Goal: Transaction & Acquisition: Complete application form

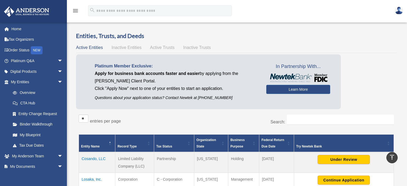
scroll to position [107, 0]
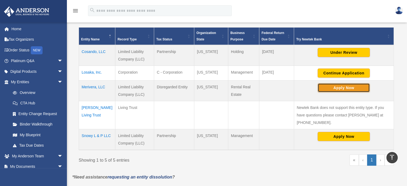
click at [348, 86] on button "Apply Now" at bounding box center [343, 87] width 52 height 9
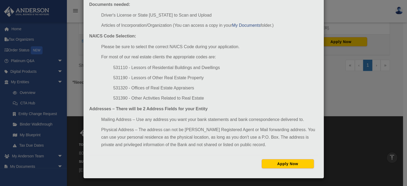
scroll to position [214, 0]
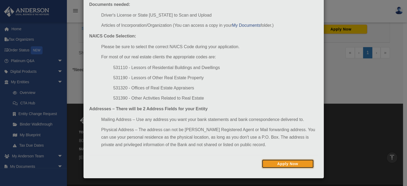
click at [297, 164] on button "Apply Now" at bounding box center [287, 163] width 52 height 9
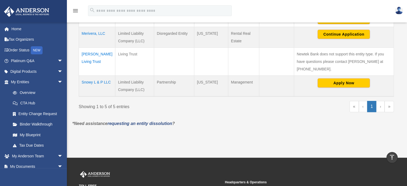
scroll to position [80, 0]
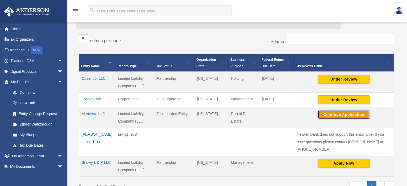
click at [340, 111] on button "Continue Application" at bounding box center [343, 114] width 52 height 9
click at [334, 114] on button "Continue Application" at bounding box center [343, 114] width 52 height 9
click at [395, 10] on img at bounding box center [399, 11] width 8 height 8
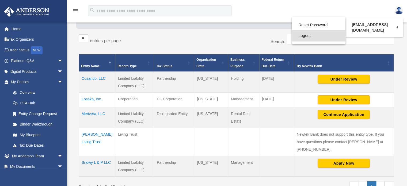
click at [306, 35] on link "Logout" at bounding box center [318, 35] width 53 height 11
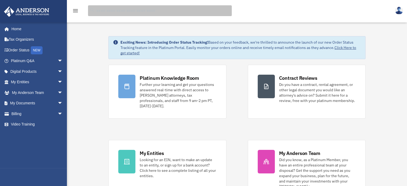
click at [101, 11] on input "search" at bounding box center [160, 10] width 144 height 11
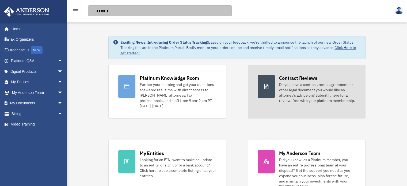
type input "******"
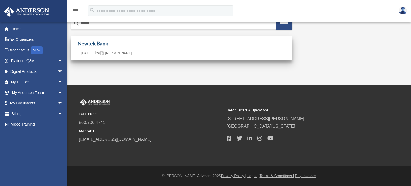
click at [88, 43] on link "Newtek Bank" at bounding box center [93, 43] width 30 height 6
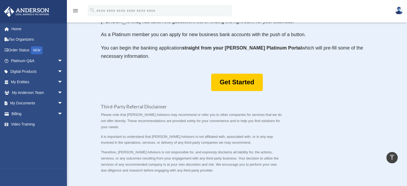
scroll to position [294, 0]
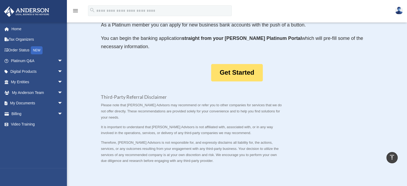
click at [234, 74] on link "Get Started" at bounding box center [237, 72] width 52 height 17
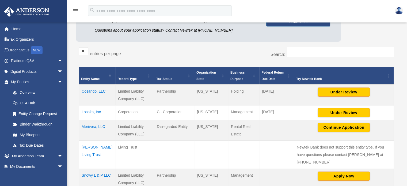
scroll to position [80, 0]
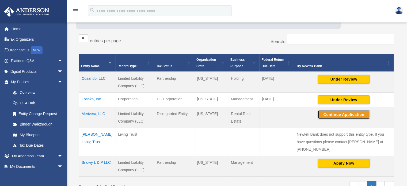
click at [342, 115] on button "Continue Application" at bounding box center [343, 114] width 52 height 9
click at [398, 11] on img at bounding box center [399, 11] width 8 height 8
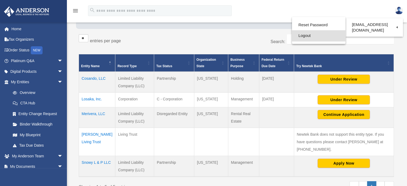
click at [311, 36] on link "Logout" at bounding box center [318, 35] width 53 height 11
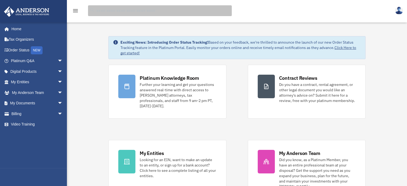
click at [126, 8] on input "search" at bounding box center [160, 10] width 144 height 11
type input "******"
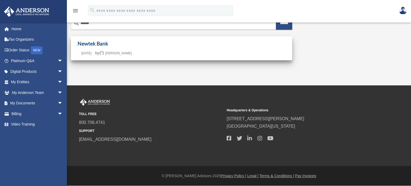
click at [96, 45] on link "Newtek Bank" at bounding box center [93, 43] width 30 height 6
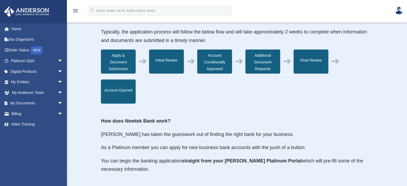
scroll to position [187, 0]
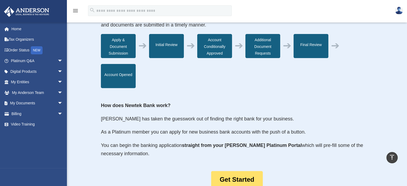
click at [237, 176] on link "Get Started" at bounding box center [237, 179] width 52 height 17
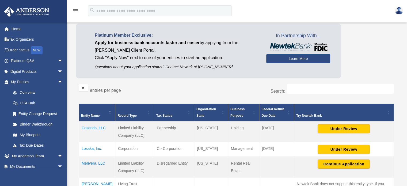
scroll to position [80, 0]
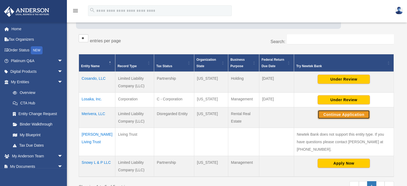
click at [326, 114] on button "Continue Application" at bounding box center [343, 114] width 52 height 9
click at [93, 113] on td "Merivera, LLC" at bounding box center [97, 117] width 36 height 21
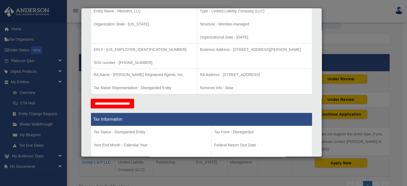
scroll to position [0, 0]
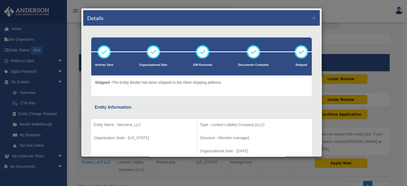
click at [342, 13] on div "Details × Articles Sent Organizational Date" at bounding box center [203, 93] width 407 height 186
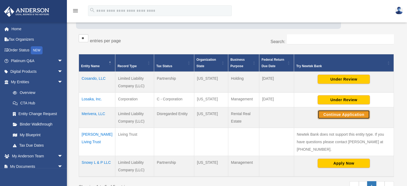
click at [334, 114] on button "Continue Application" at bounding box center [343, 114] width 52 height 9
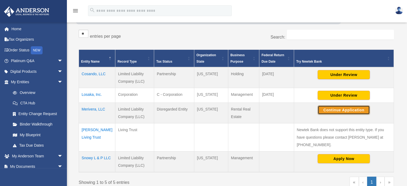
scroll to position [107, 0]
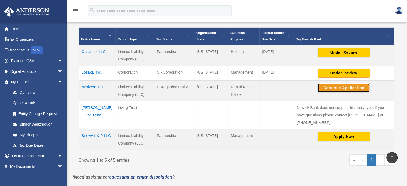
click at [334, 87] on button "Continue Application" at bounding box center [343, 87] width 52 height 9
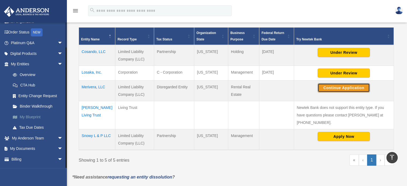
scroll to position [26, 0]
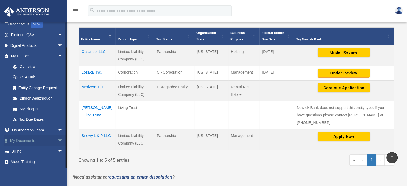
click at [35, 141] on link "My Documents arrow_drop_down" at bounding box center [37, 140] width 67 height 11
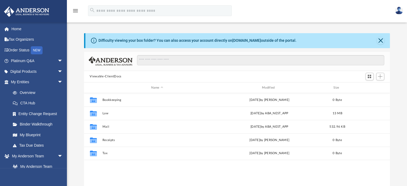
scroll to position [117, 302]
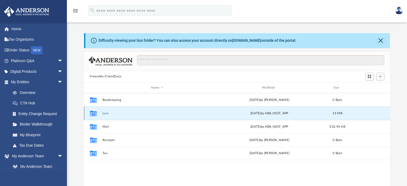
click at [123, 113] on button "Law" at bounding box center [157, 112] width 110 height 3
click at [122, 114] on button "Losaka, Inc." at bounding box center [157, 112] width 110 height 3
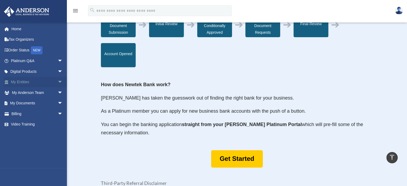
scroll to position [187, 0]
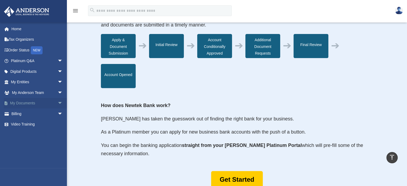
click at [39, 103] on link "My Documents arrow_drop_down" at bounding box center [37, 103] width 67 height 11
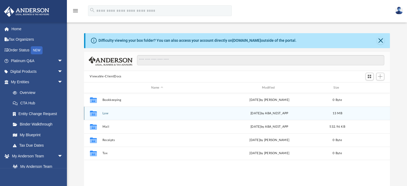
scroll to position [117, 302]
click at [152, 114] on button "Law" at bounding box center [157, 112] width 110 height 3
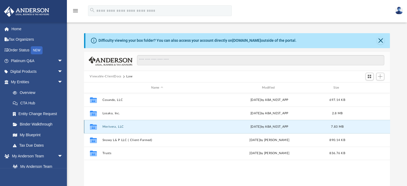
click at [142, 125] on button "Merivera, LLC" at bounding box center [157, 126] width 110 height 3
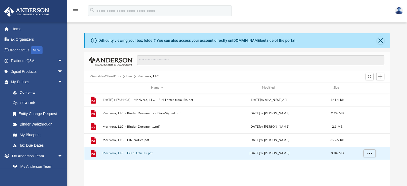
click at [152, 155] on button "Merivera, LLC - Filed Articles.pdf" at bounding box center [157, 153] width 110 height 3
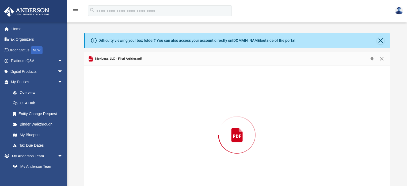
scroll to position [18, 0]
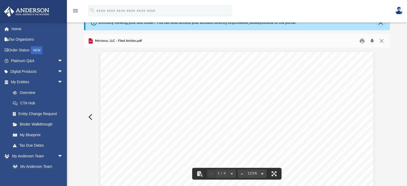
click at [371, 40] on button "Download" at bounding box center [372, 41] width 10 height 8
click at [90, 117] on button "Preview" at bounding box center [90, 116] width 12 height 15
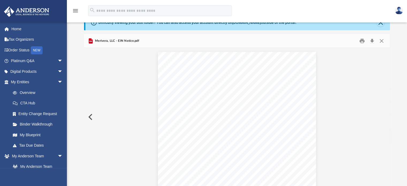
click at [90, 117] on button "Preview" at bounding box center [90, 116] width 12 height 15
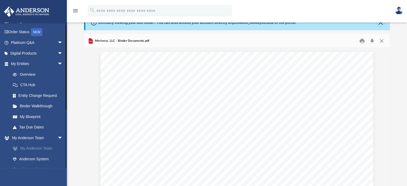
scroll to position [53, 0]
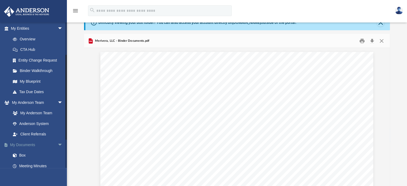
click at [35, 146] on link "My Documents arrow_drop_down" at bounding box center [37, 144] width 67 height 11
click at [37, 144] on link "My Documents arrow_drop_down" at bounding box center [37, 144] width 67 height 11
click at [30, 145] on link "My Documents arrow_drop_down" at bounding box center [37, 144] width 67 height 11
click at [31, 145] on link "My Documents arrow_drop_down" at bounding box center [37, 144] width 67 height 11
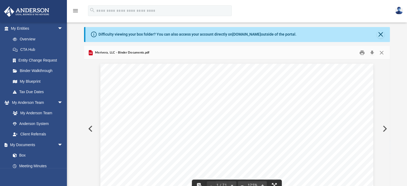
scroll to position [0, 0]
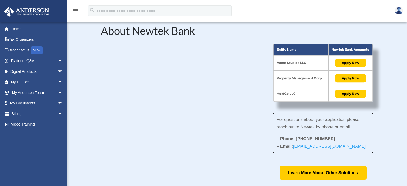
scroll to position [187, 0]
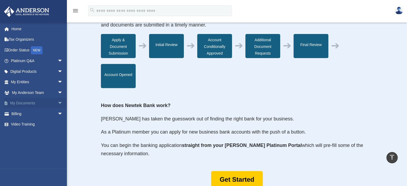
click at [40, 101] on link "My Documents arrow_drop_down" at bounding box center [37, 103] width 67 height 11
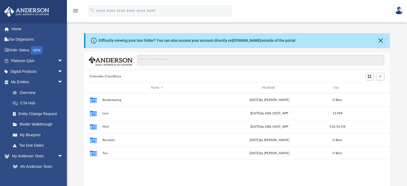
scroll to position [117, 302]
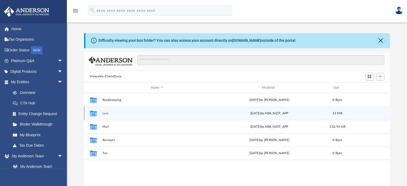
click at [113, 112] on button "Law" at bounding box center [157, 112] width 110 height 3
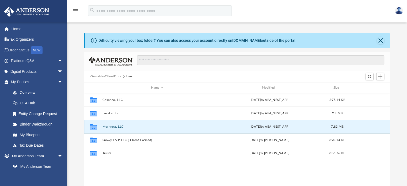
click at [118, 128] on button "Merivera, LLC" at bounding box center [157, 126] width 110 height 3
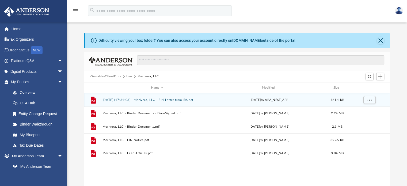
click at [196, 100] on button "[DATE] (17:31:03) - Merivera, LLC - EIN Letter from IRS.pdf" at bounding box center [157, 99] width 110 height 3
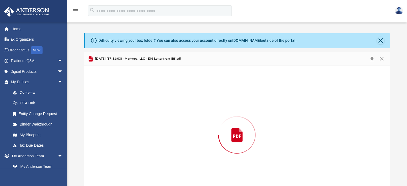
scroll to position [18, 0]
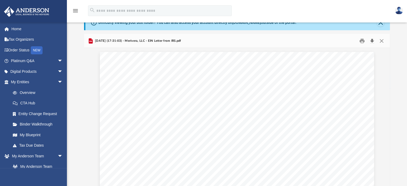
click at [370, 40] on button "Download" at bounding box center [372, 41] width 10 height 8
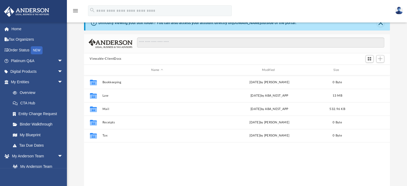
scroll to position [117, 302]
click at [400, 9] on img at bounding box center [399, 11] width 8 height 8
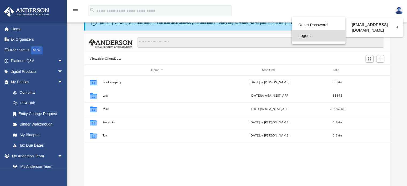
click at [310, 34] on link "Logout" at bounding box center [318, 35] width 53 height 11
